Goal: Information Seeking & Learning: Learn about a topic

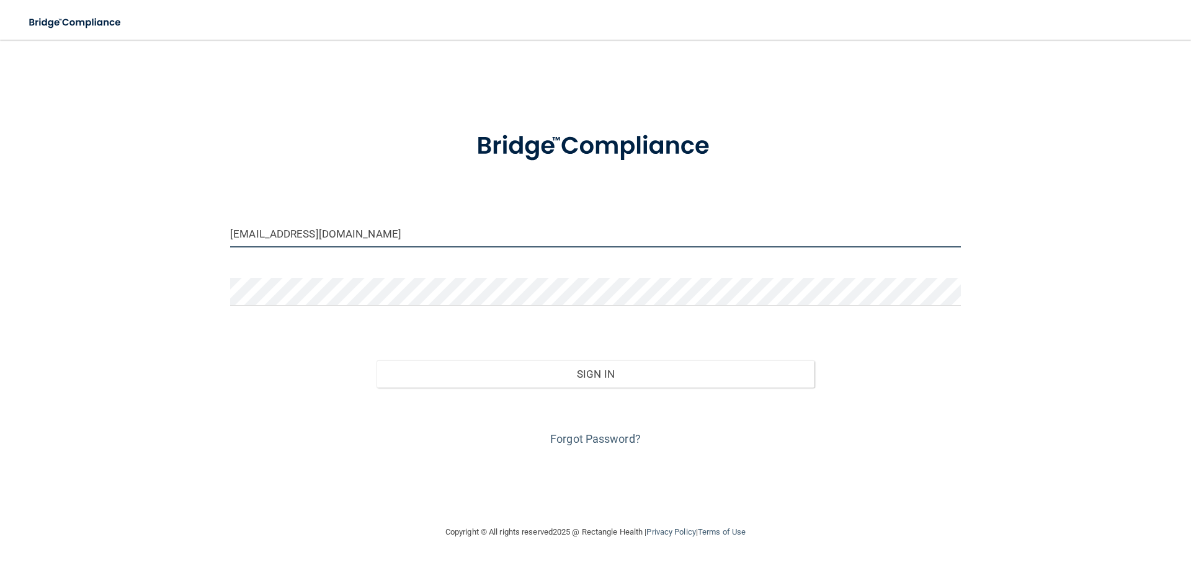
drag, startPoint x: 340, startPoint y: 233, endPoint x: 162, endPoint y: 234, distance: 178.0
click at [162, 234] on div "[EMAIL_ADDRESS][DOMAIN_NAME] Invalid email/password. You don't have permission …" at bounding box center [595, 282] width 1141 height 460
type input "[EMAIL_ADDRESS][DOMAIN_NAME]"
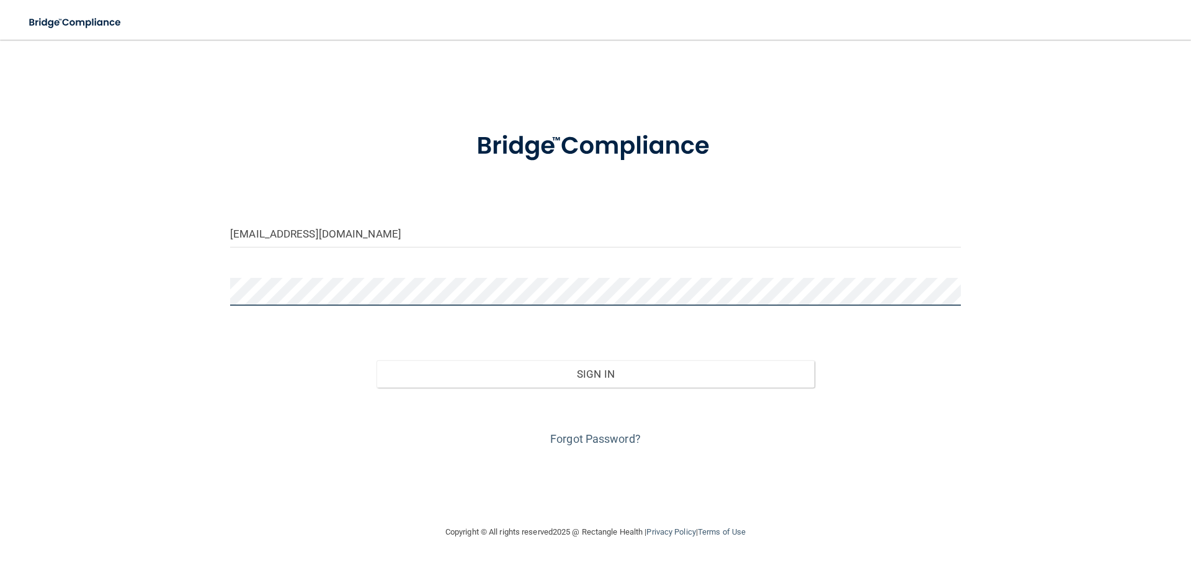
click at [377, 360] on button "Sign In" at bounding box center [596, 373] width 439 height 27
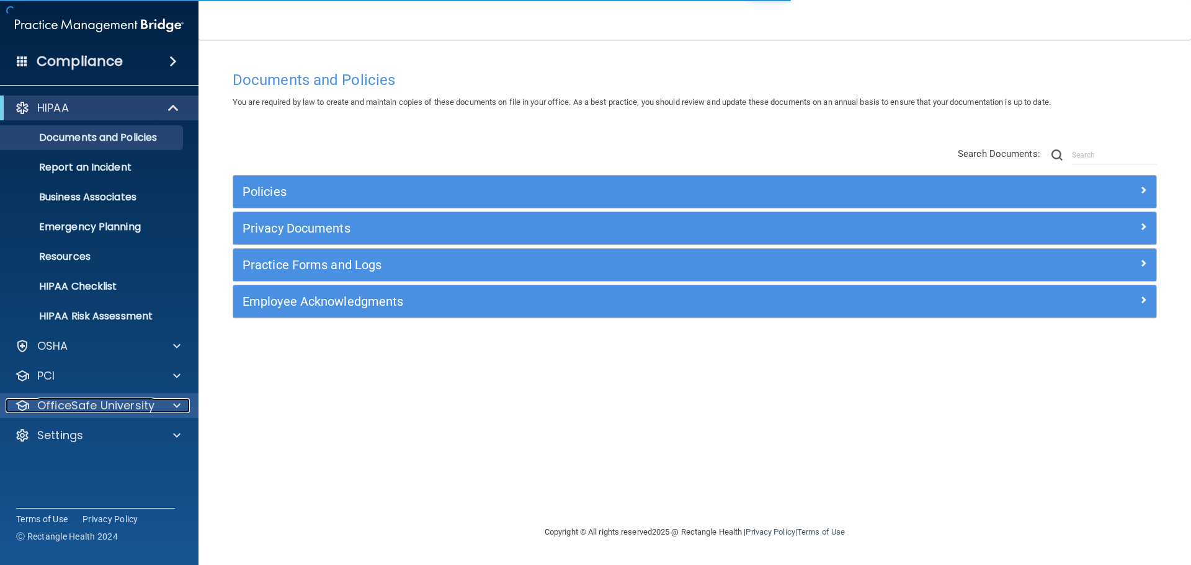
click at [109, 405] on p "OfficeSafe University" at bounding box center [95, 405] width 117 height 15
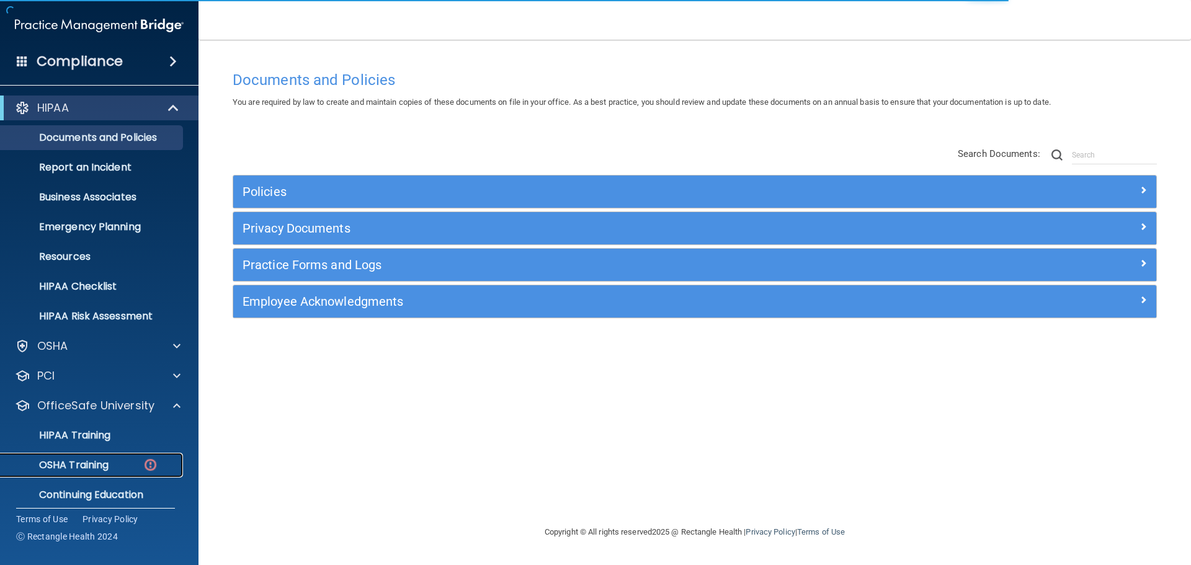
click at [106, 461] on p "OSHA Training" at bounding box center [58, 465] width 100 height 12
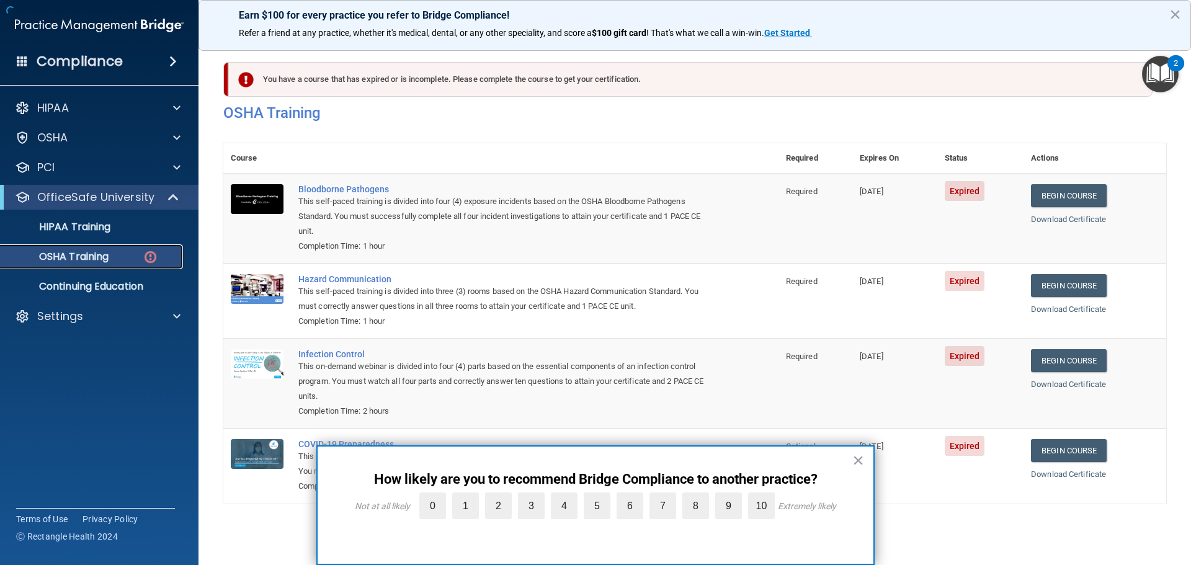
click at [53, 255] on p "OSHA Training" at bounding box center [58, 257] width 100 height 12
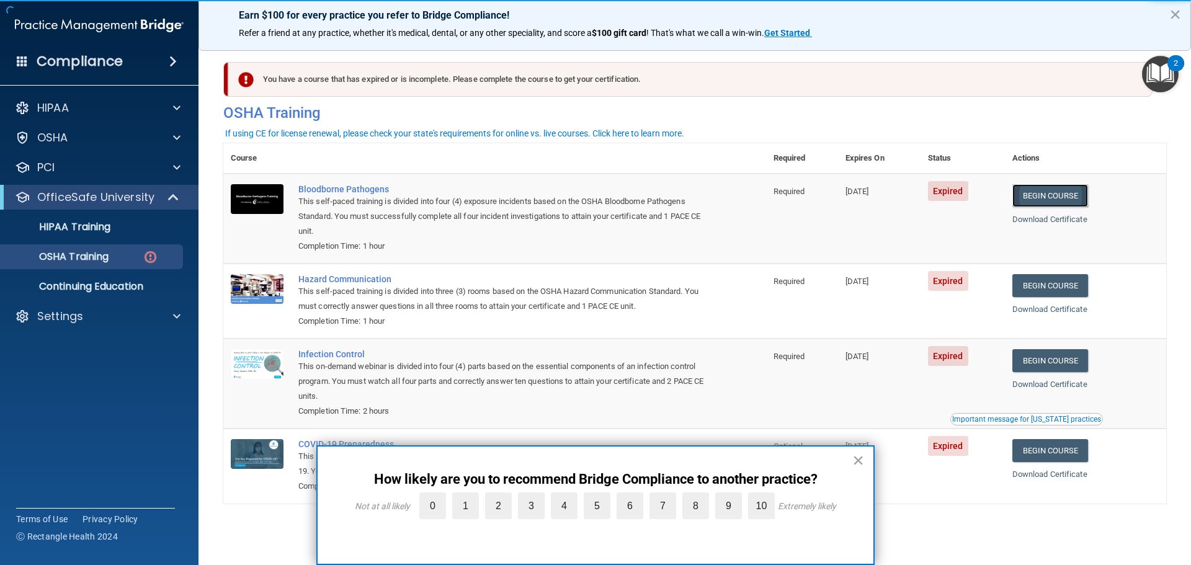
click at [1023, 202] on link "Begin Course" at bounding box center [1050, 195] width 76 height 23
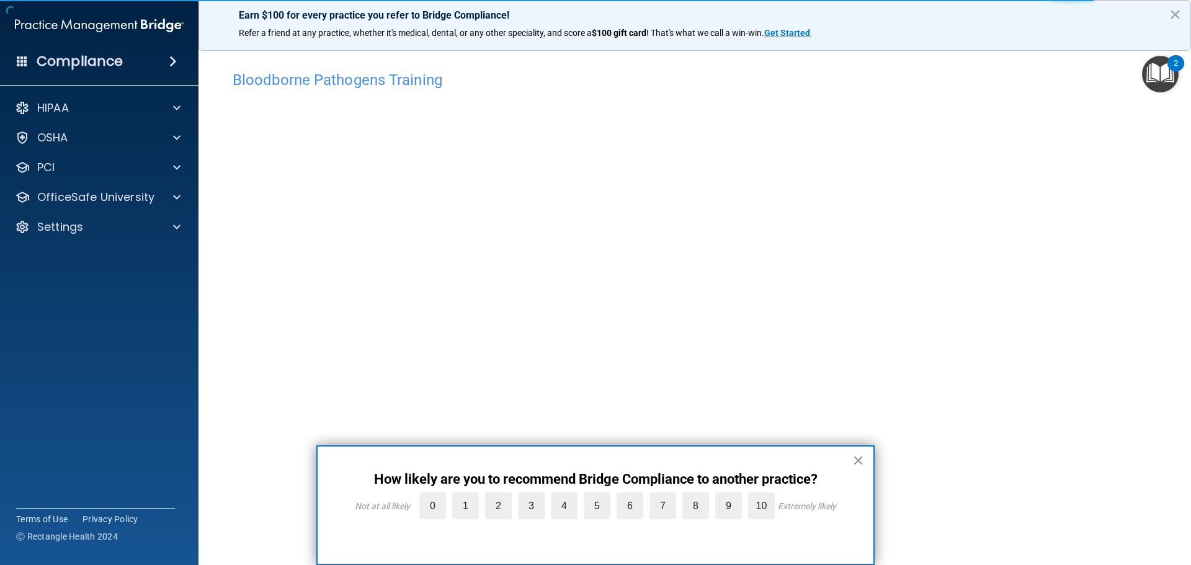
click at [857, 457] on button "×" at bounding box center [858, 460] width 12 height 20
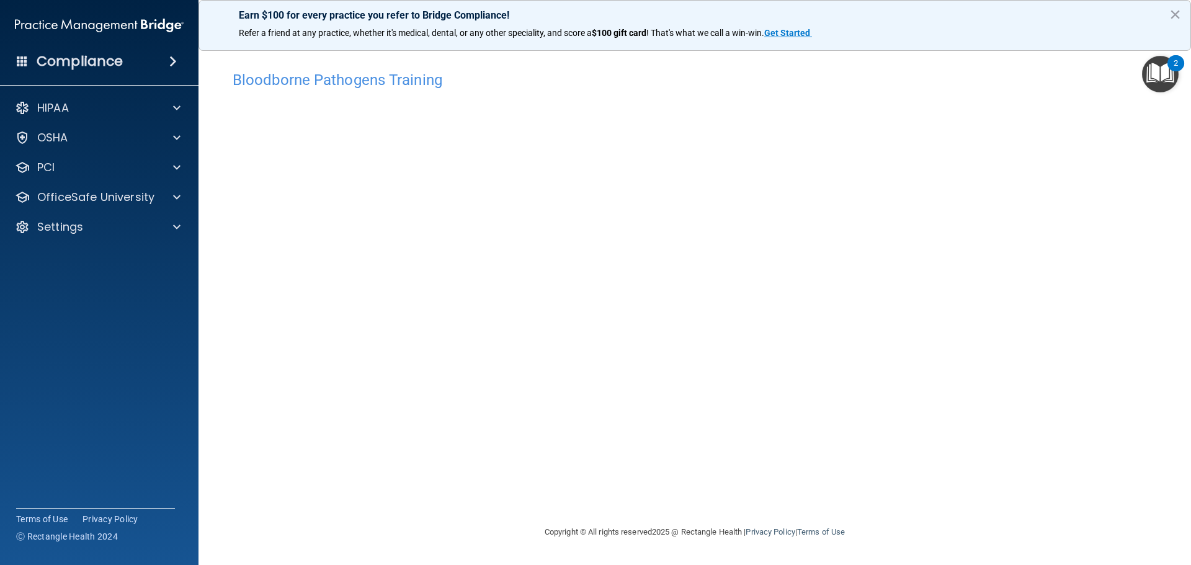
click at [1190, 197] on main "Bloodborne Pathogens Training This course doesn’t expire until 06/26/2025. Are …" at bounding box center [695, 302] width 993 height 525
click at [167, 200] on div at bounding box center [174, 197] width 31 height 15
click at [135, 252] on div "OSHA Training" at bounding box center [92, 257] width 169 height 12
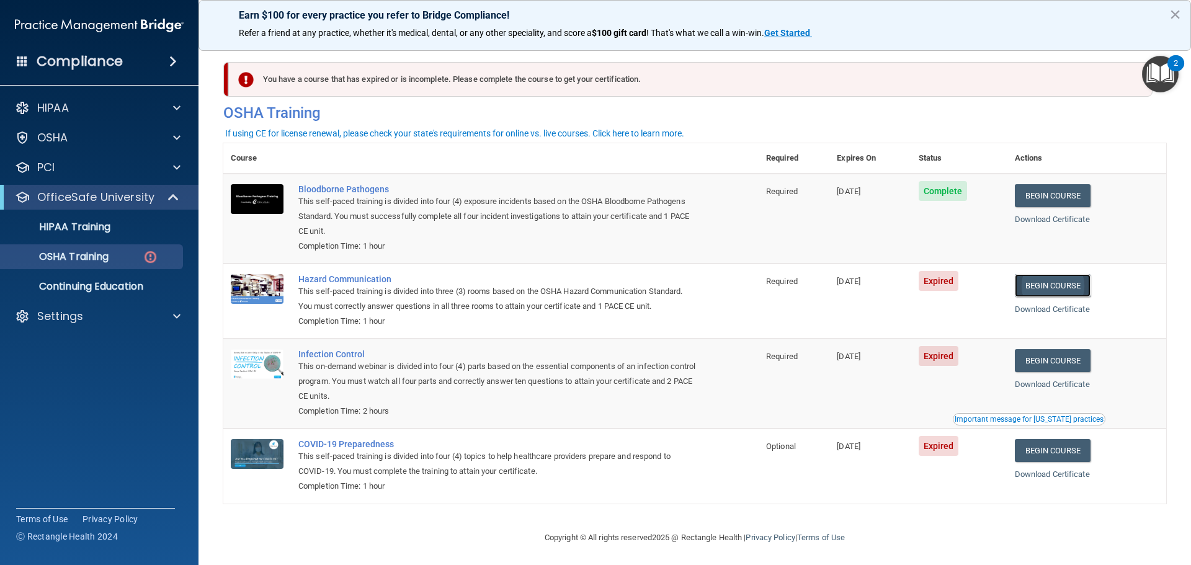
click at [1056, 285] on link "Begin Course" at bounding box center [1053, 285] width 76 height 23
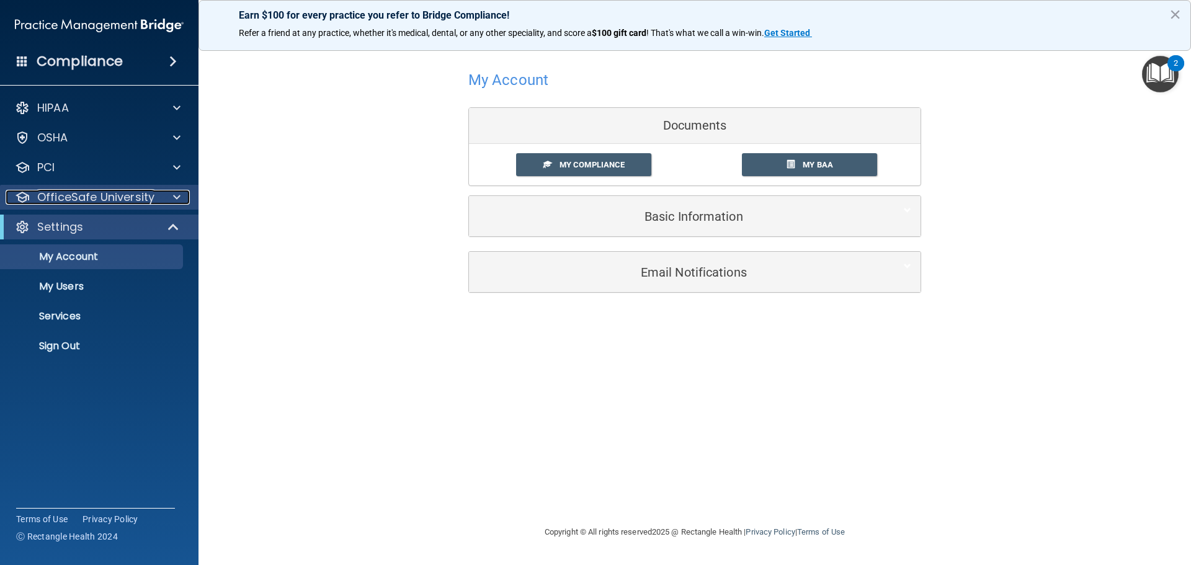
click at [72, 197] on p "OfficeSafe University" at bounding box center [95, 197] width 117 height 15
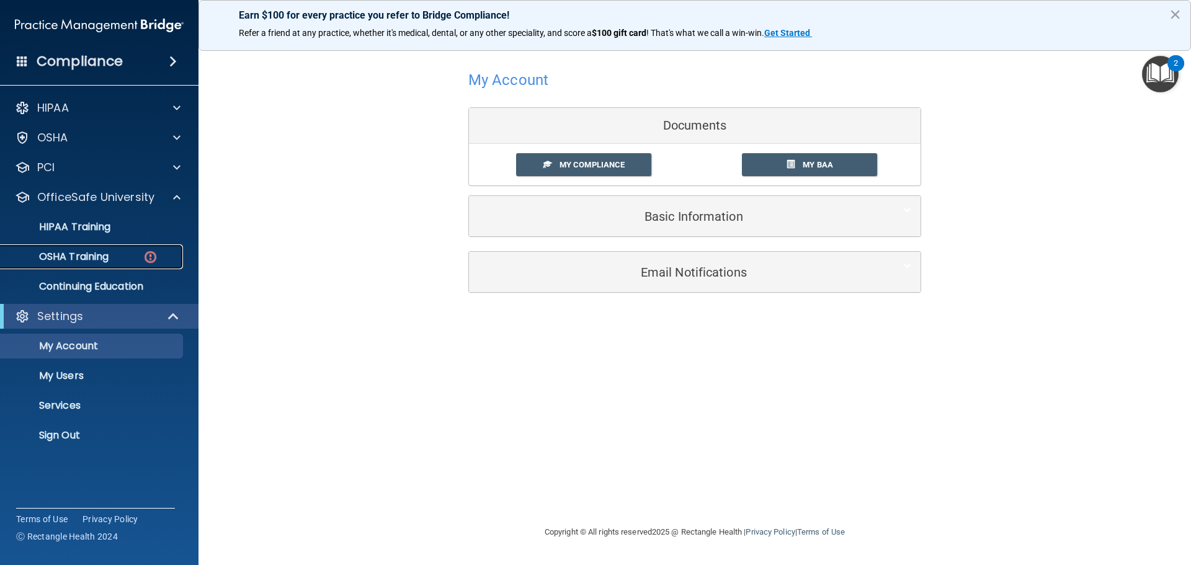
click at [45, 252] on p "OSHA Training" at bounding box center [58, 257] width 100 height 12
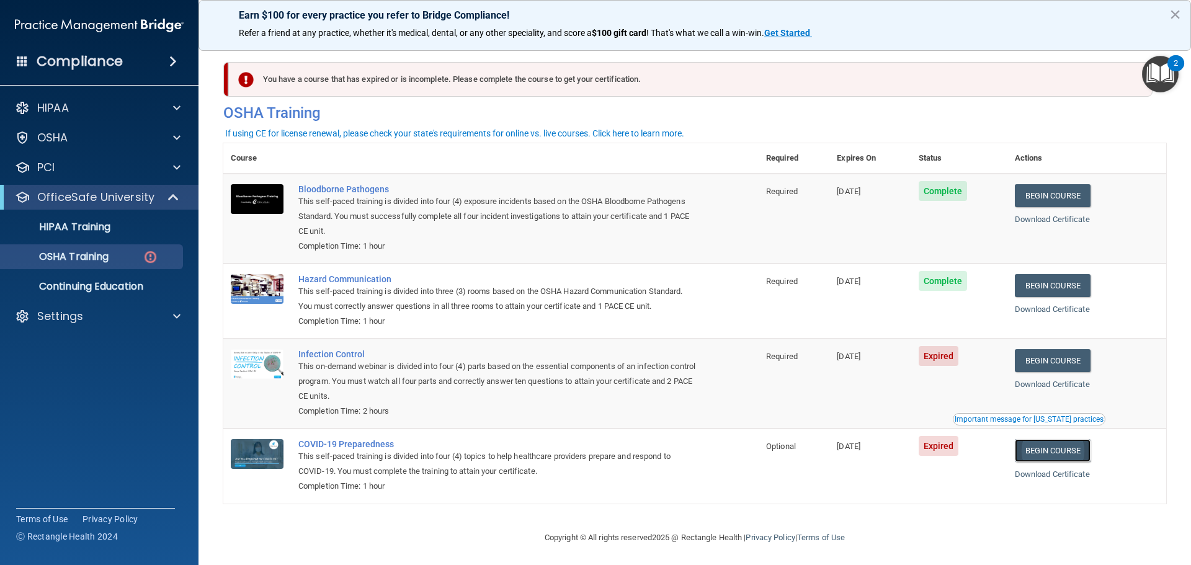
click at [1053, 445] on link "Begin Course" at bounding box center [1053, 450] width 76 height 23
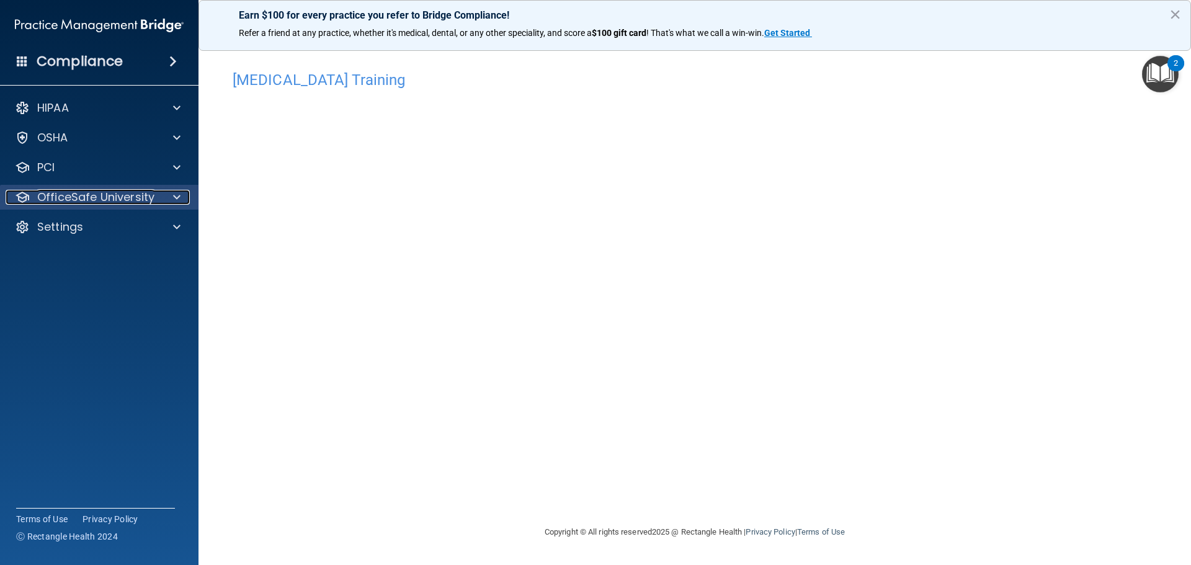
click at [176, 200] on span at bounding box center [176, 197] width 7 height 15
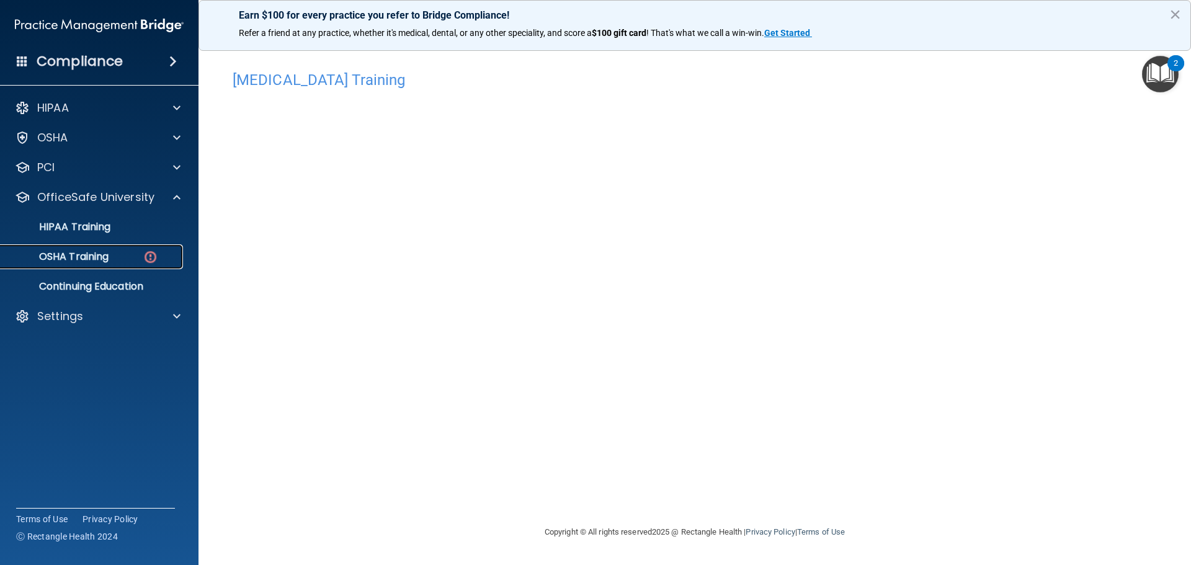
click at [104, 265] on link "OSHA Training" at bounding box center [85, 256] width 195 height 25
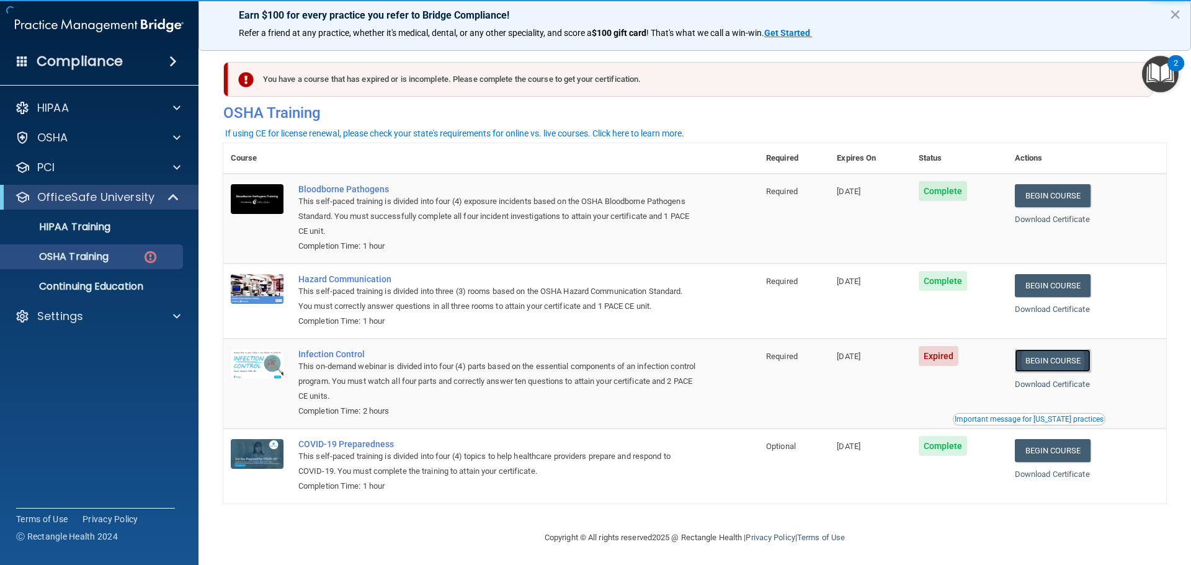
click at [1076, 366] on link "Begin Course" at bounding box center [1053, 360] width 76 height 23
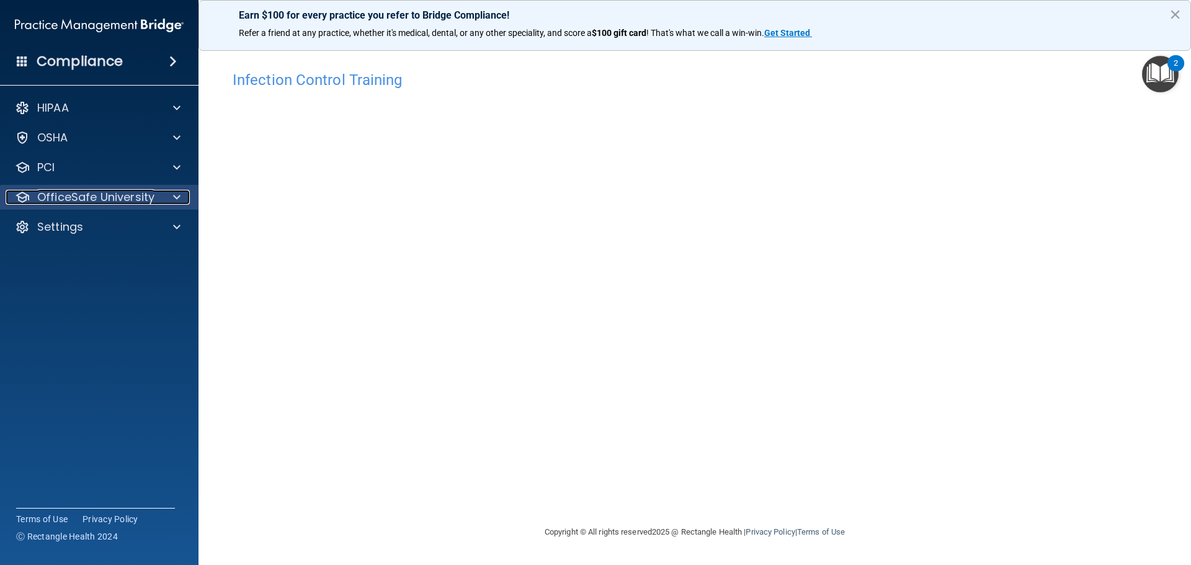
click at [71, 194] on p "OfficeSafe University" at bounding box center [95, 197] width 117 height 15
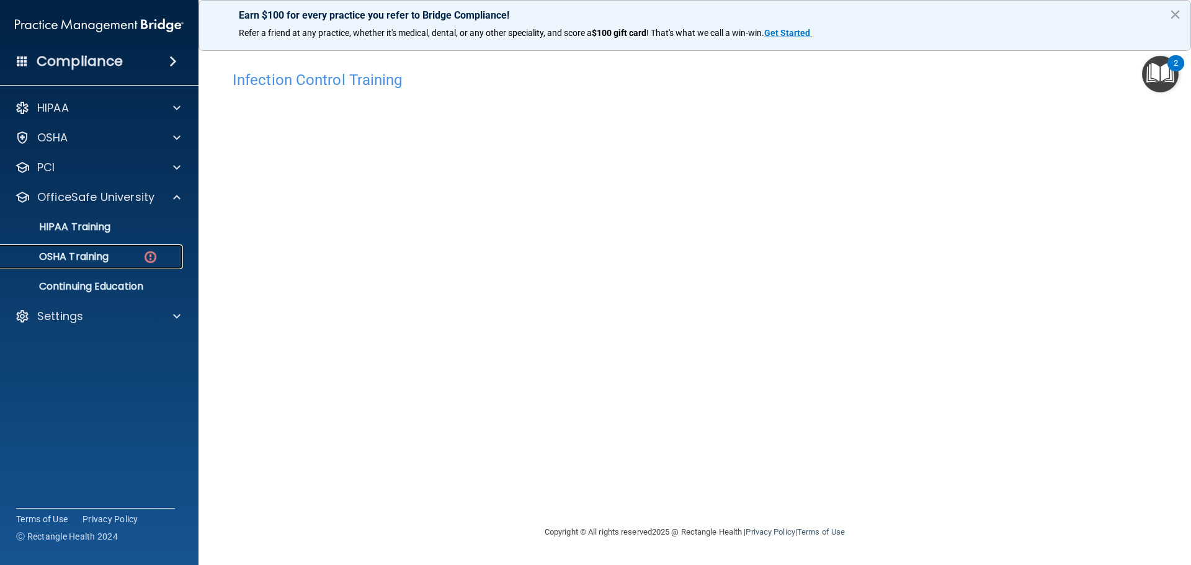
click at [79, 256] on p "OSHA Training" at bounding box center [58, 257] width 100 height 12
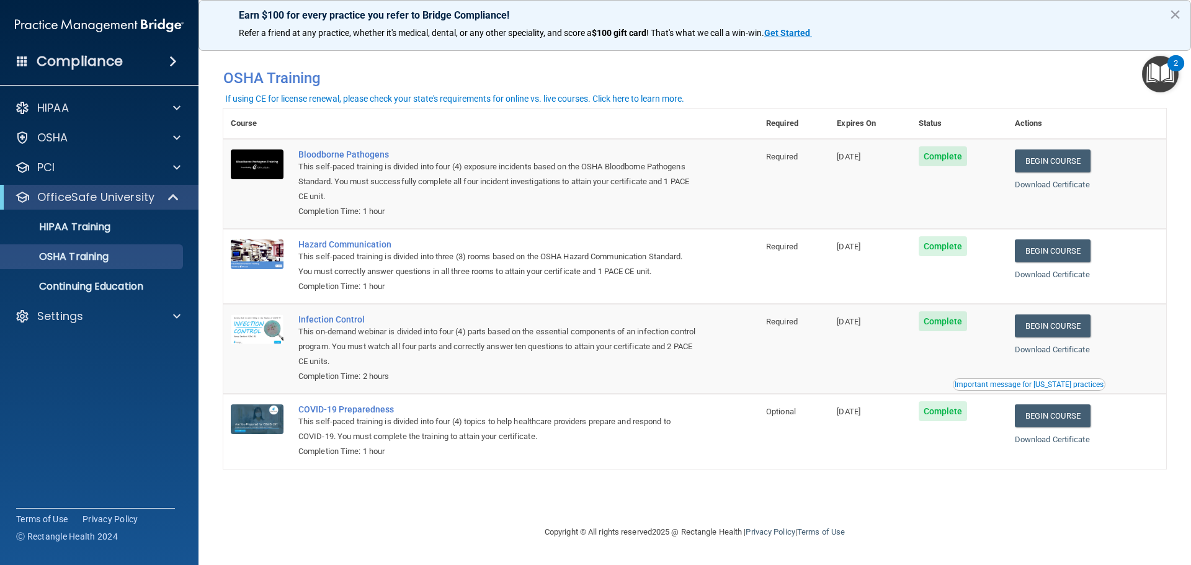
click at [89, 210] on ul "HIPAA Training OSHA Training Continuing Education" at bounding box center [100, 254] width 225 height 89
click at [86, 231] on p "HIPAA Training" at bounding box center [59, 227] width 102 height 12
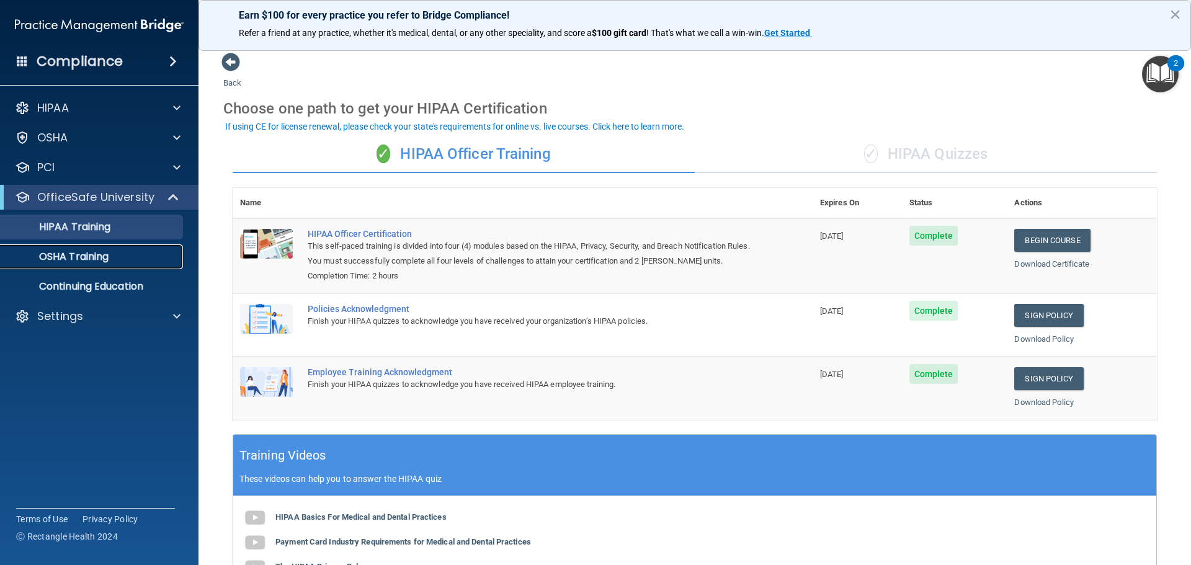
click at [85, 252] on p "OSHA Training" at bounding box center [58, 257] width 100 height 12
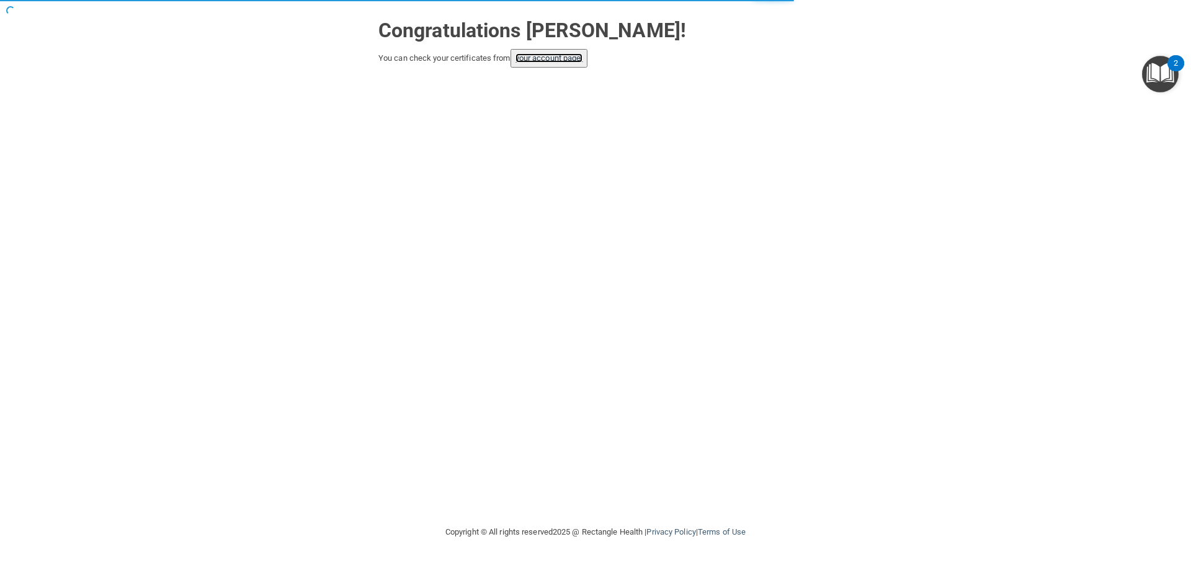
click at [561, 55] on link "your account page!" at bounding box center [549, 57] width 68 height 9
